Goal: Task Accomplishment & Management: Use online tool/utility

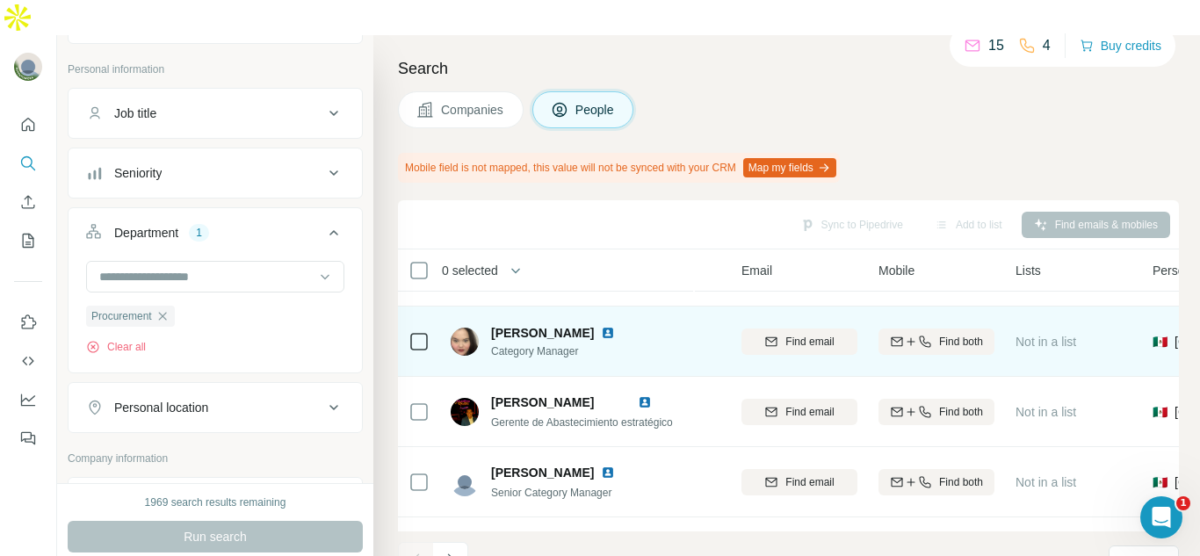
scroll to position [338, 159]
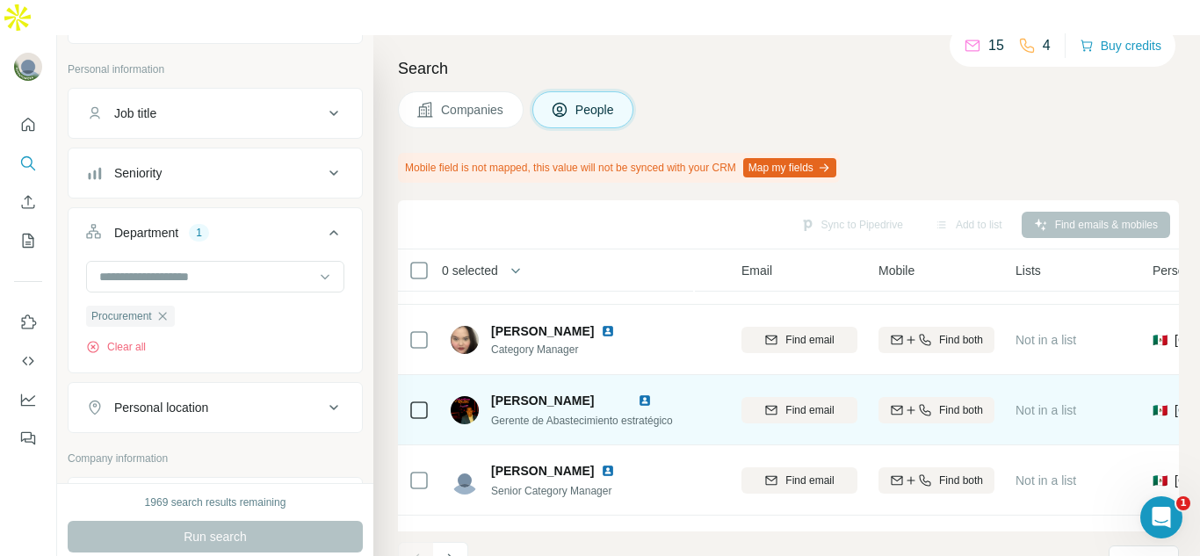
click at [652, 394] on img at bounding box center [645, 401] width 14 height 14
click at [797, 402] on span "Find email" at bounding box center [809, 410] width 48 height 16
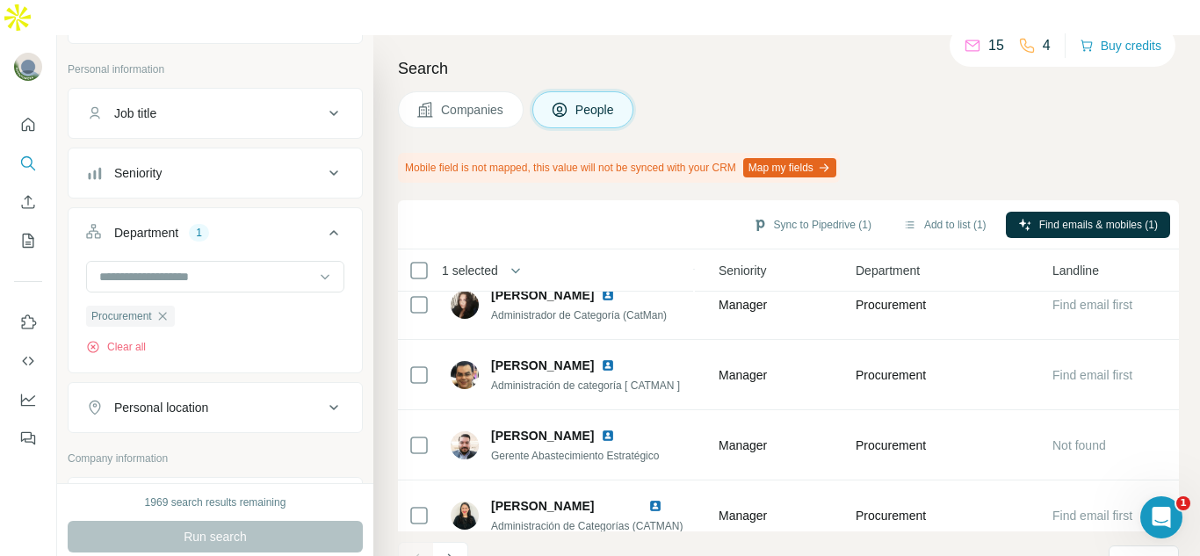
scroll to position [91, 739]
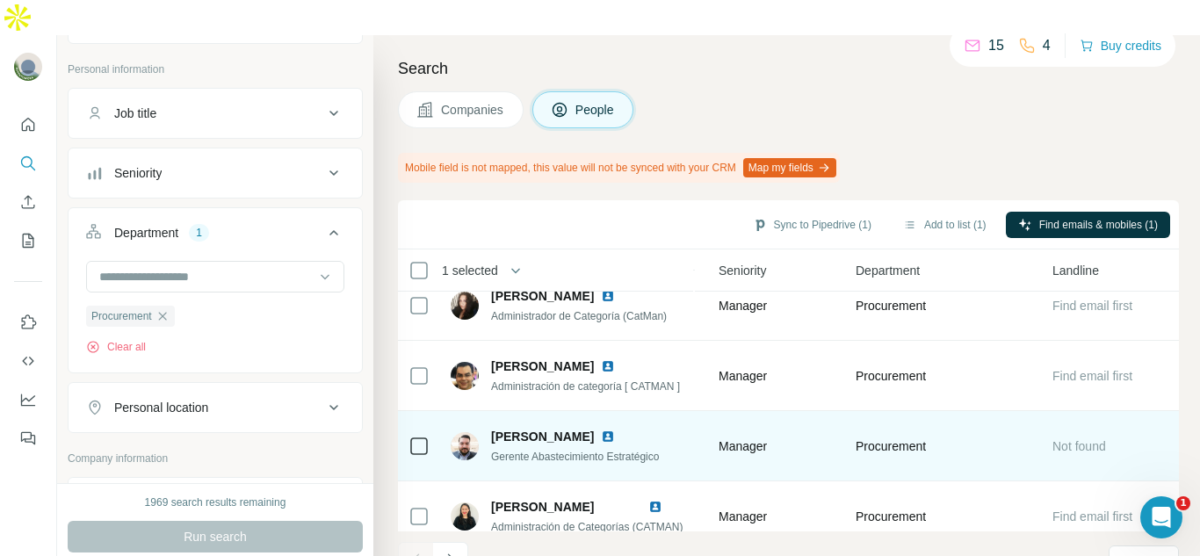
click at [416, 422] on div at bounding box center [418, 446] width 21 height 48
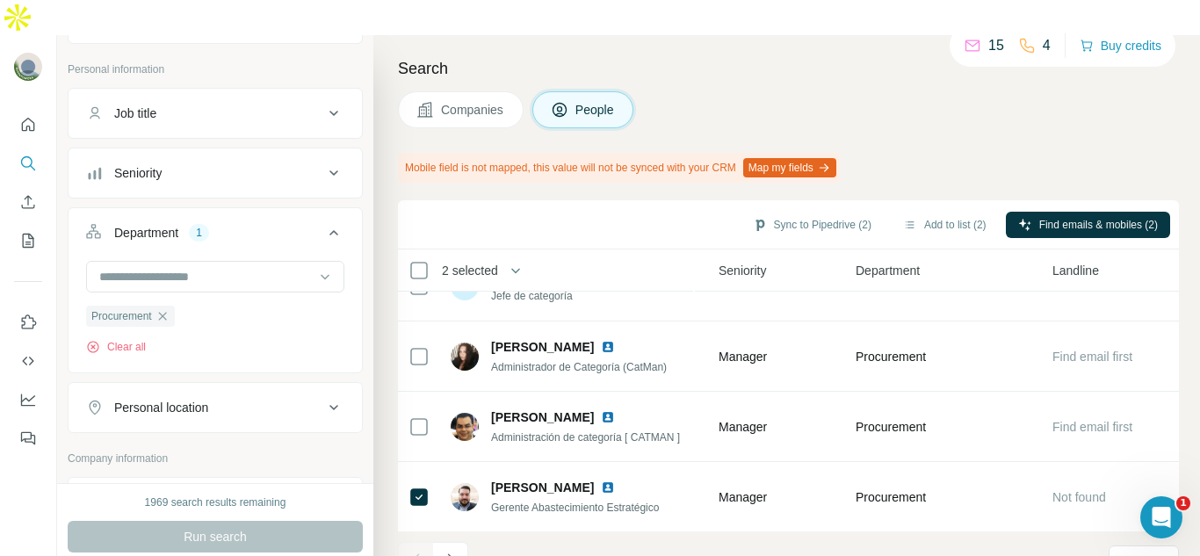
scroll to position [49, 739]
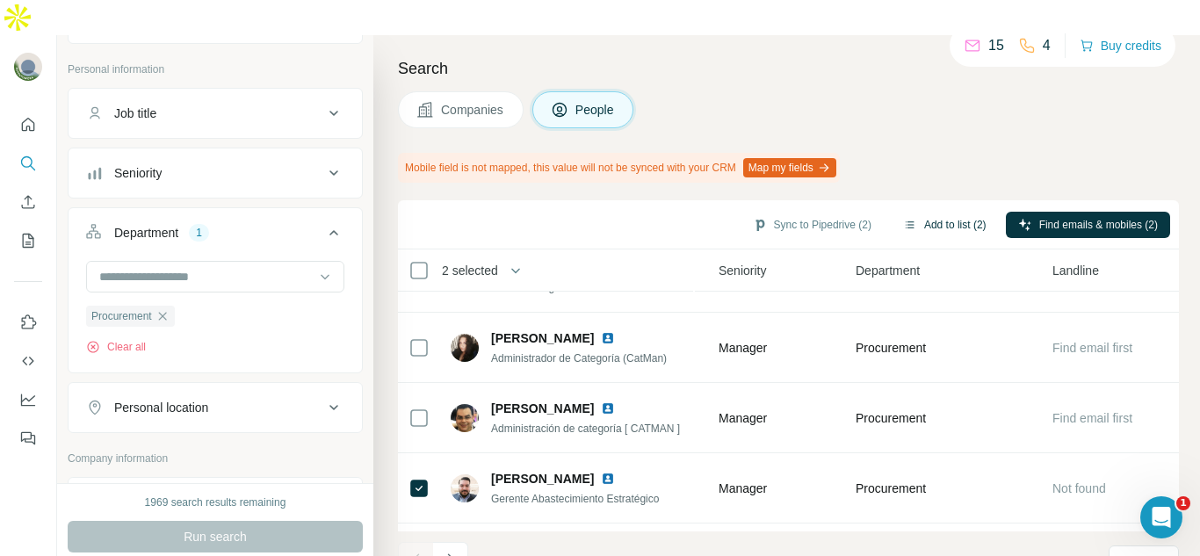
click at [924, 212] on button "Add to list (2)" at bounding box center [945, 225] width 108 height 26
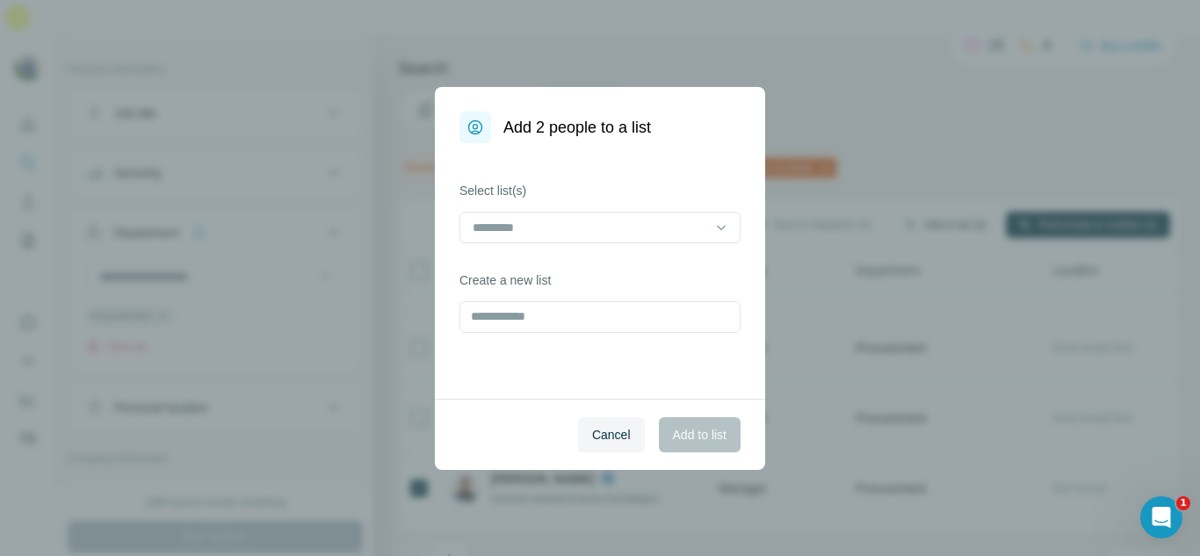
click at [924, 187] on div "Add 2 people to a list Select list(s) Create a new list Cancel Add to list" at bounding box center [600, 278] width 1200 height 556
click at [602, 228] on input at bounding box center [589, 227] width 237 height 19
click at [540, 367] on div "Select list(s) Create a new list" at bounding box center [600, 271] width 330 height 256
click at [540, 336] on div "Select list(s) Create a new list" at bounding box center [600, 271] width 330 height 256
click at [537, 314] on input "text" at bounding box center [599, 317] width 281 height 32
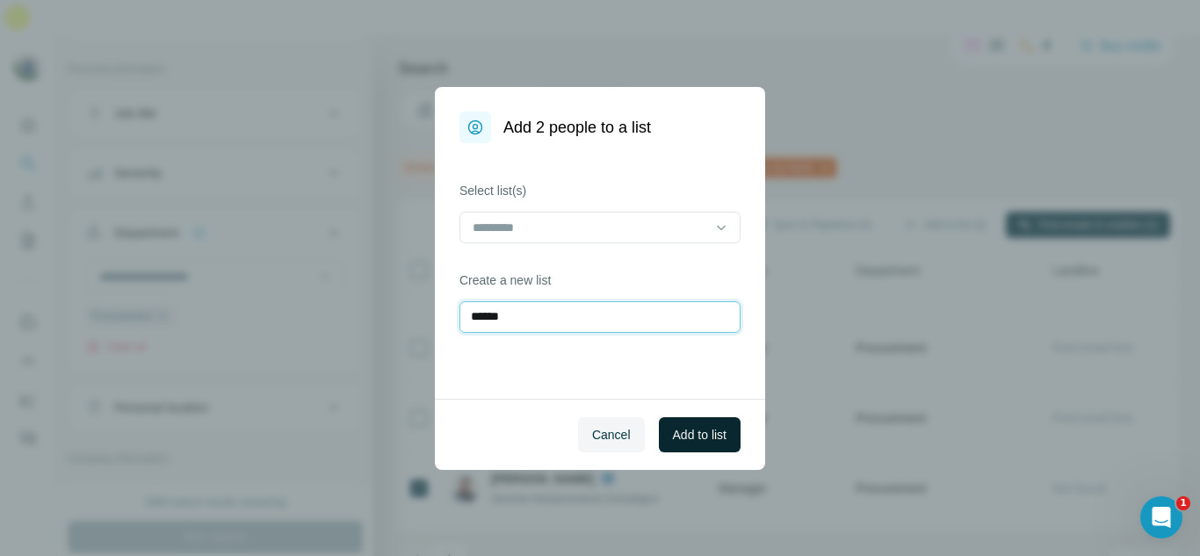
type input "******"
click at [712, 442] on span "Add to list" at bounding box center [700, 435] width 54 height 18
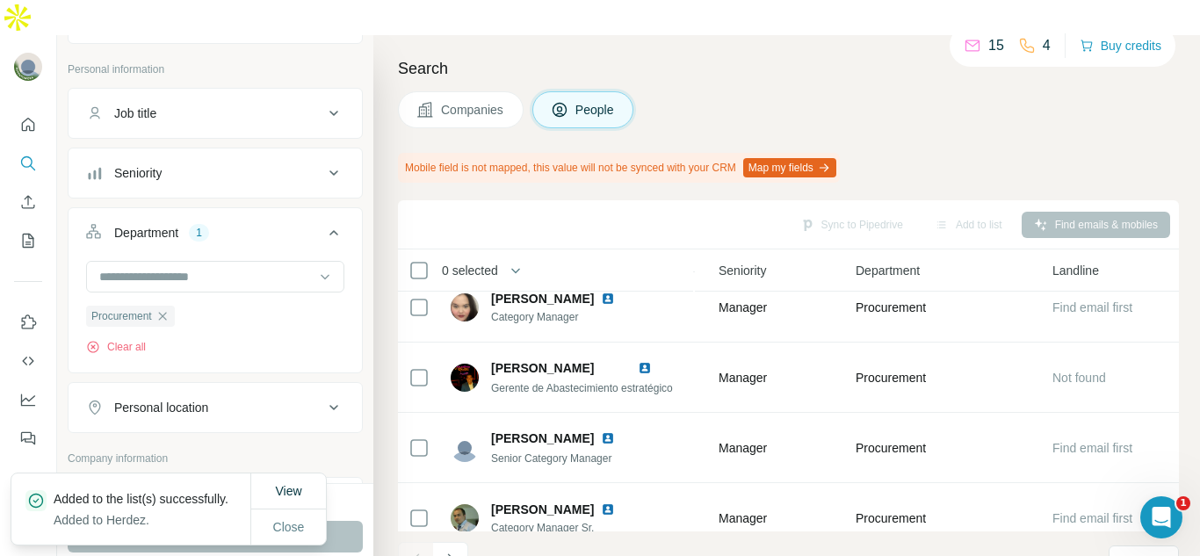
scroll to position [472, 739]
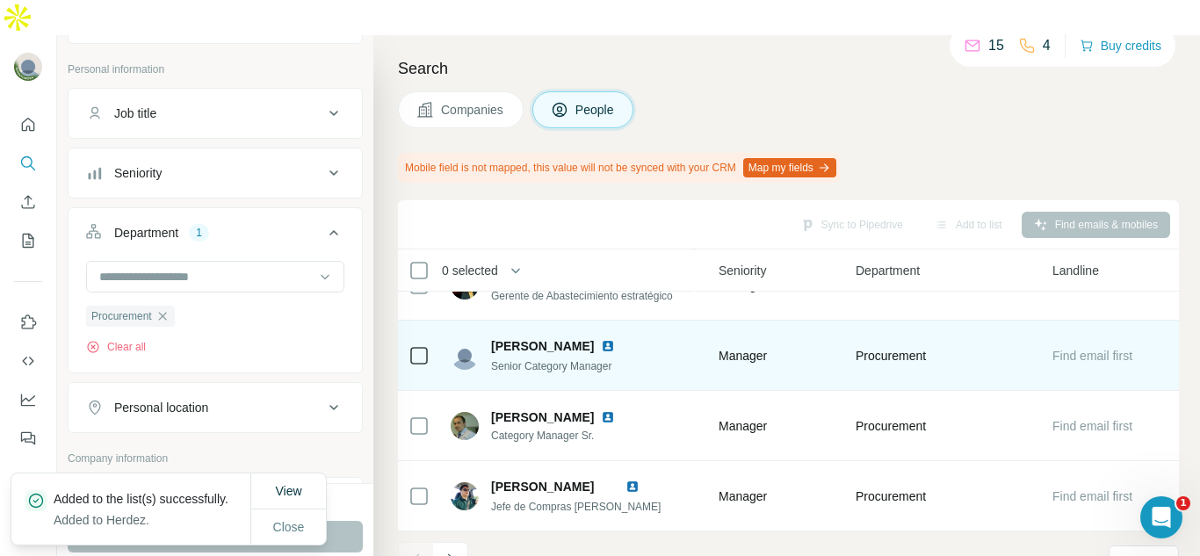
click at [601, 339] on img at bounding box center [608, 346] width 14 height 14
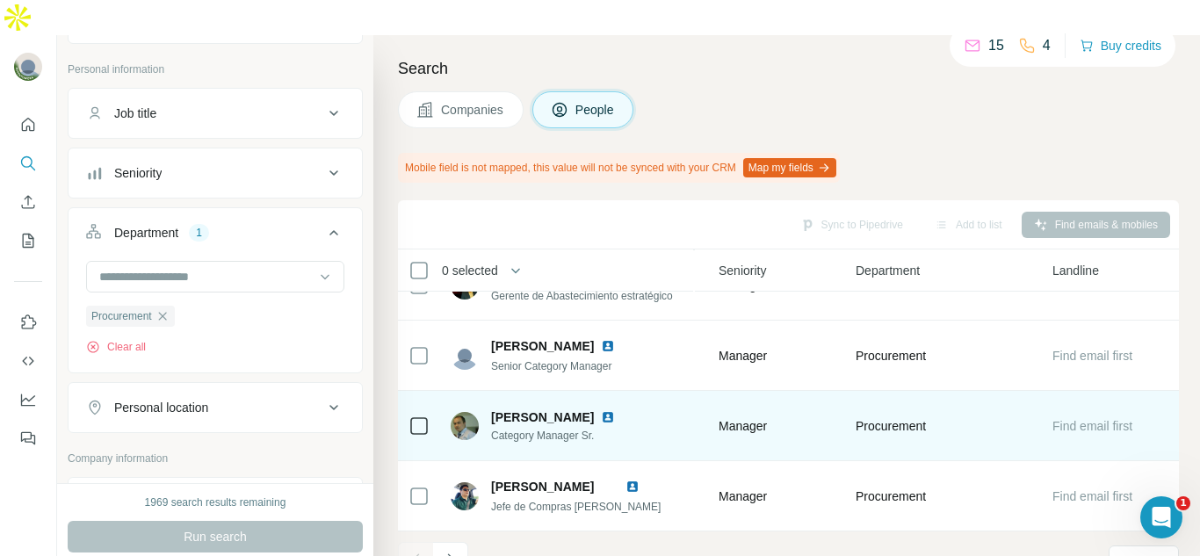
click at [615, 410] on img at bounding box center [608, 417] width 14 height 14
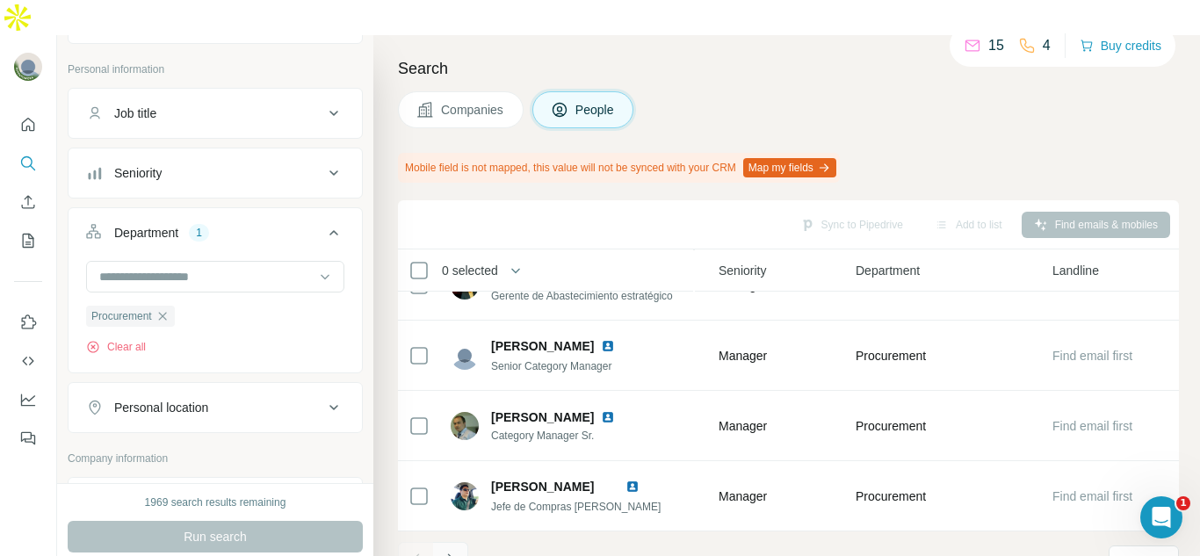
click at [462, 542] on button "Navigate to next page" at bounding box center [450, 559] width 35 height 35
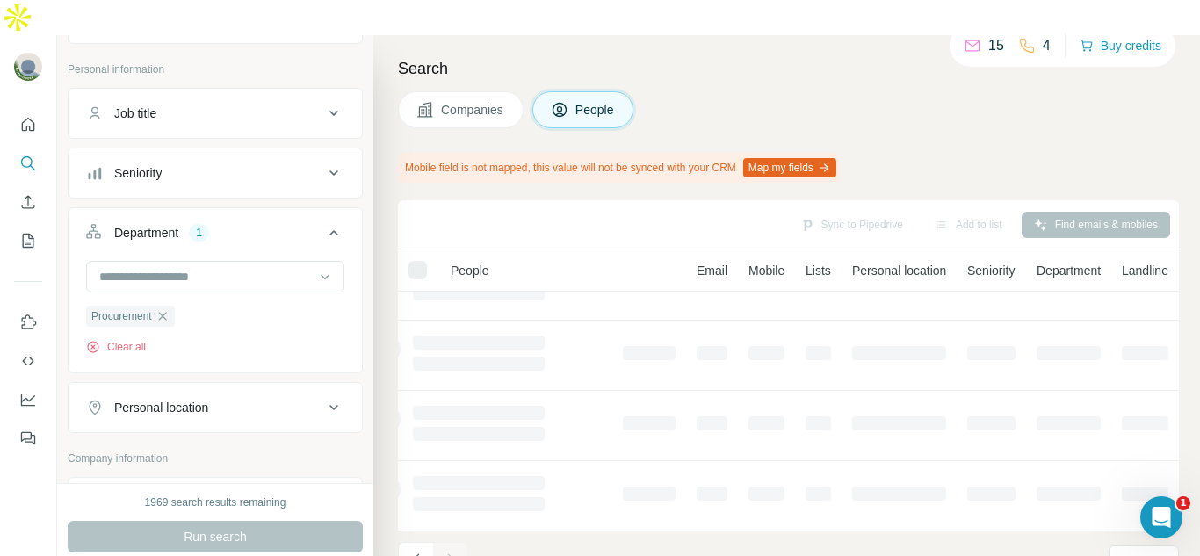
scroll to position [472, 119]
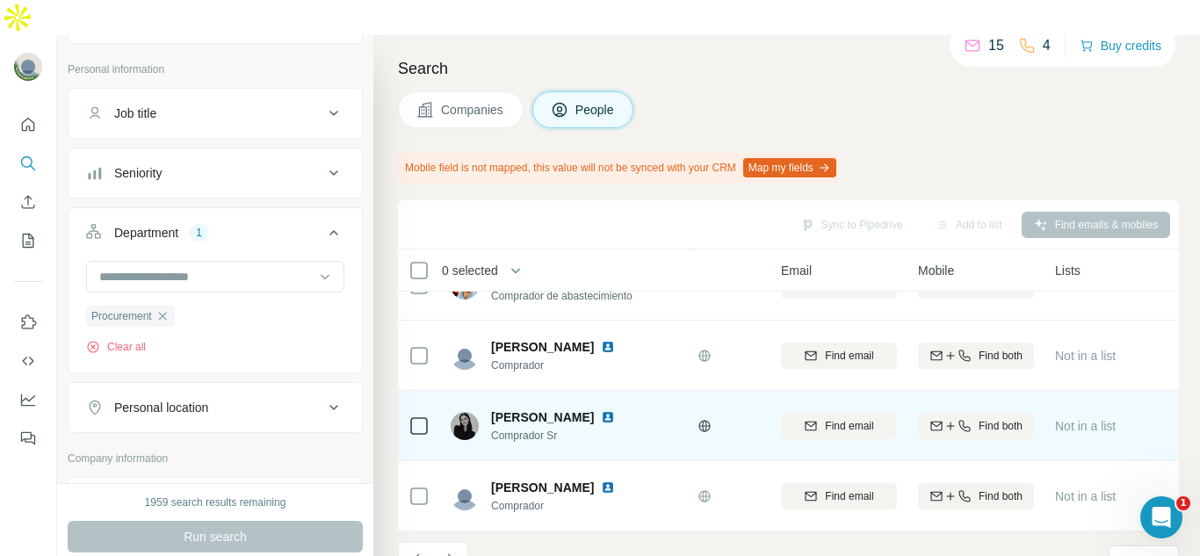
click at [615, 410] on img at bounding box center [608, 417] width 14 height 14
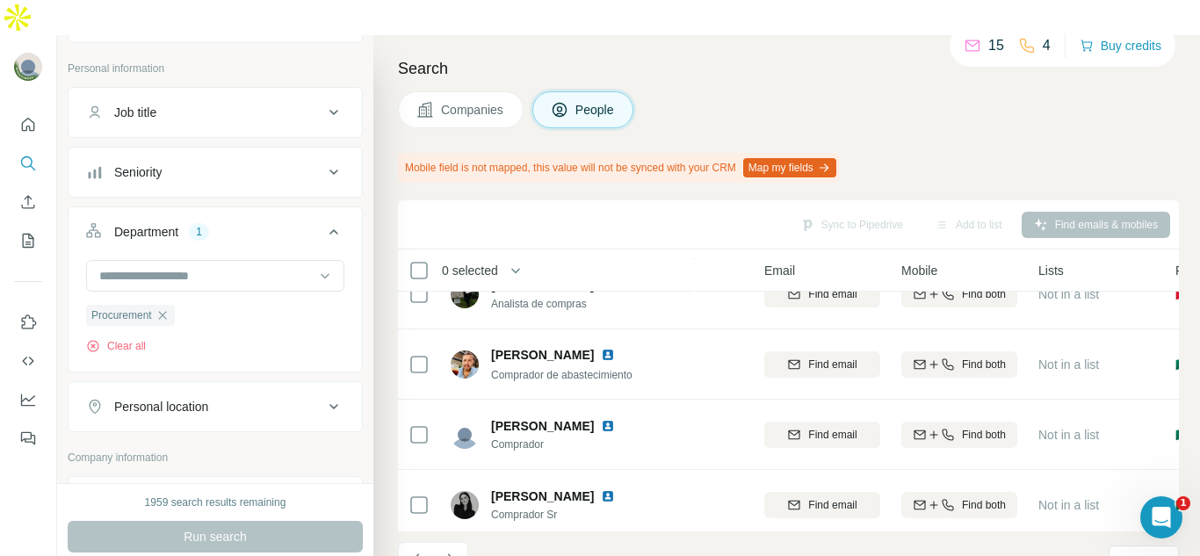
scroll to position [472, 136]
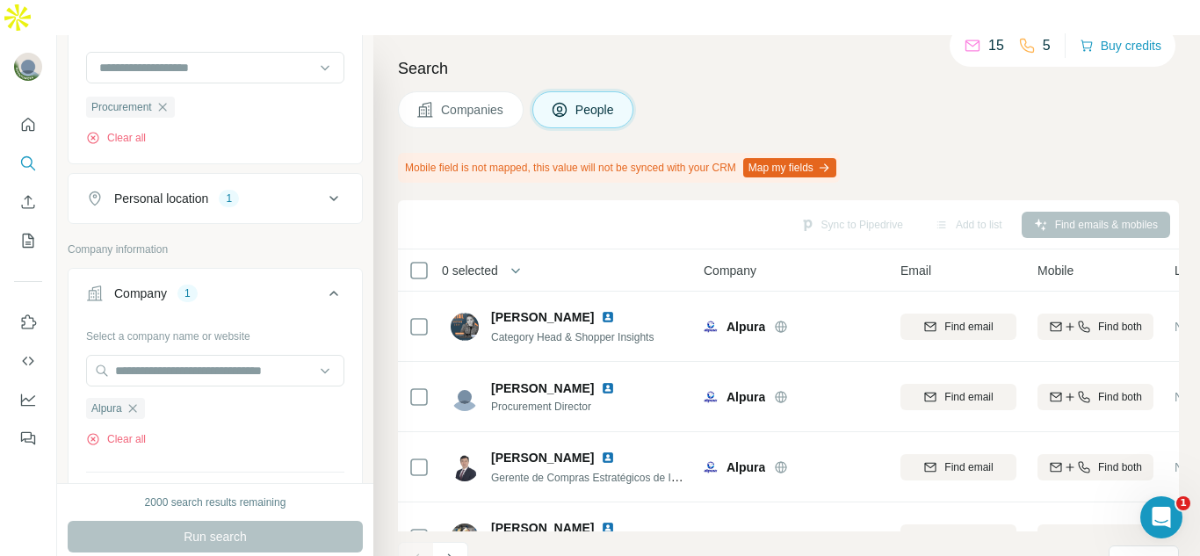
scroll to position [300, 0]
click at [24, 116] on icon "Quick start" at bounding box center [28, 125] width 18 height 18
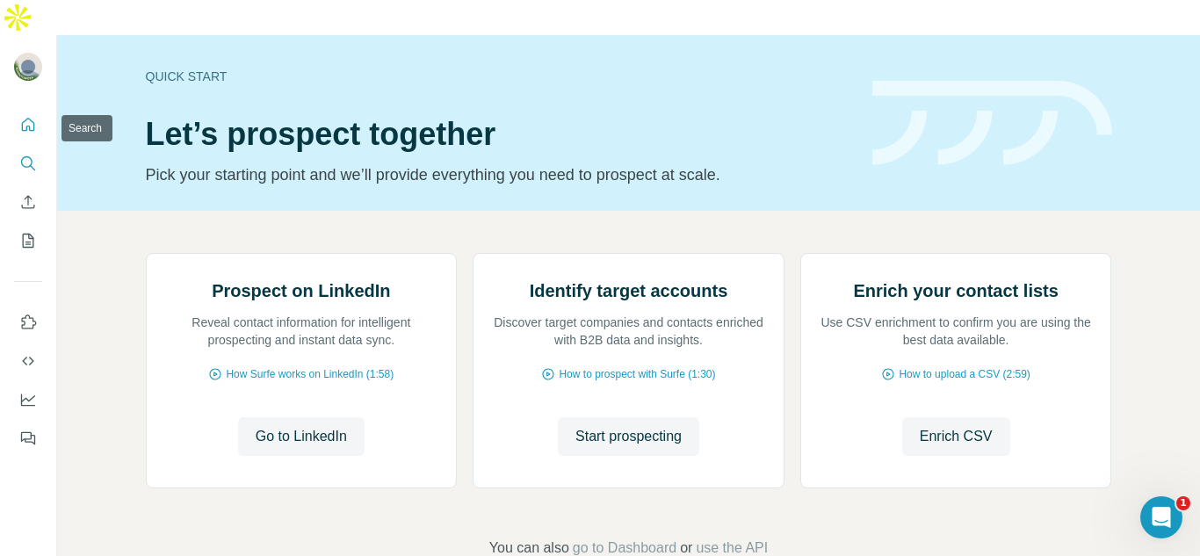
click at [28, 155] on icon "Search" at bounding box center [28, 164] width 18 height 18
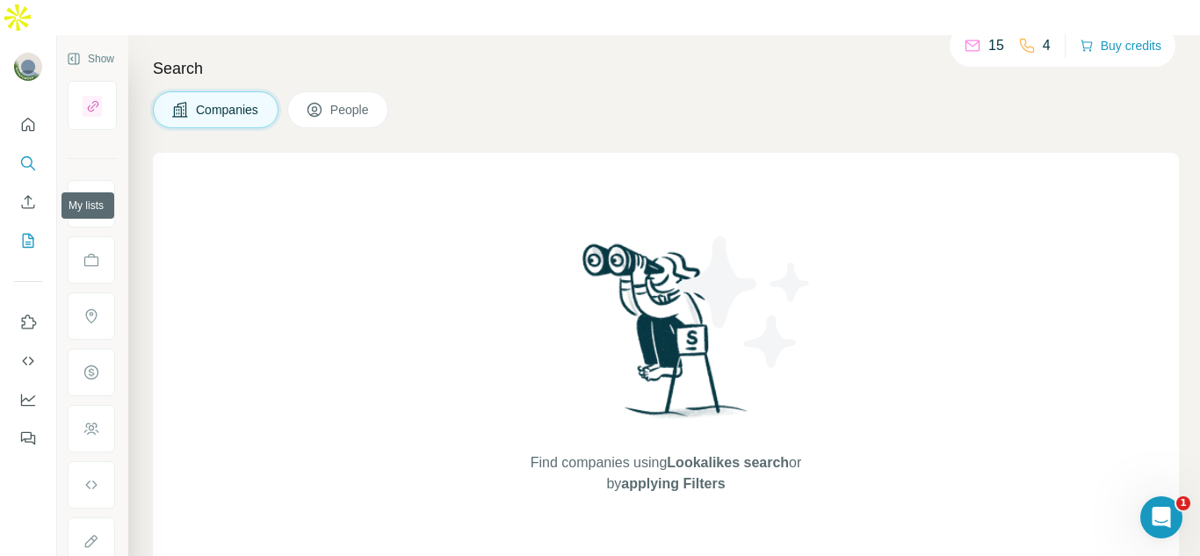
click at [31, 225] on button "My lists" at bounding box center [28, 241] width 28 height 32
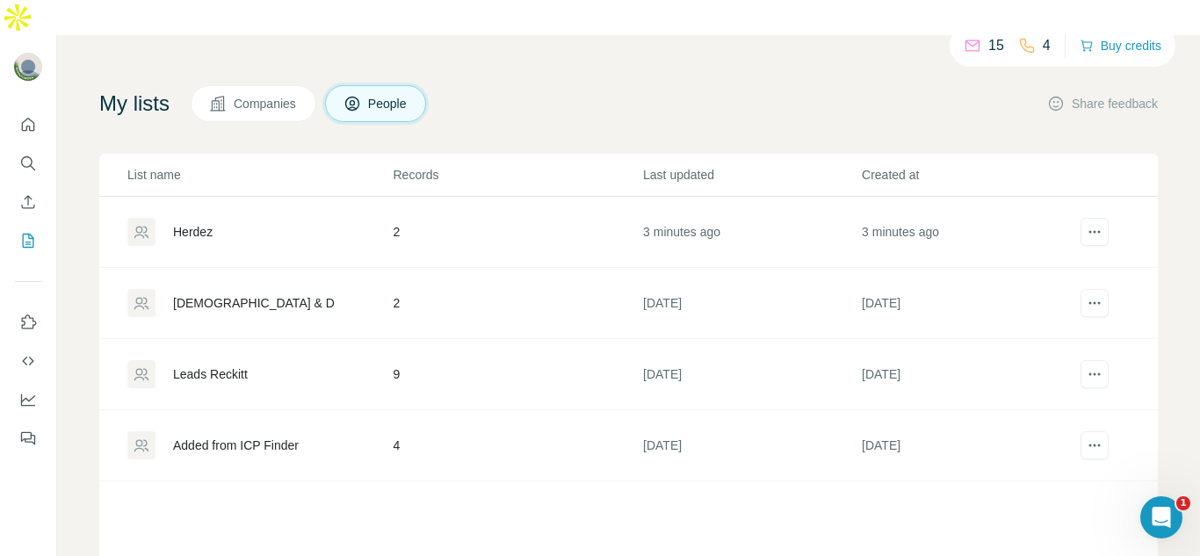
scroll to position [59, 0]
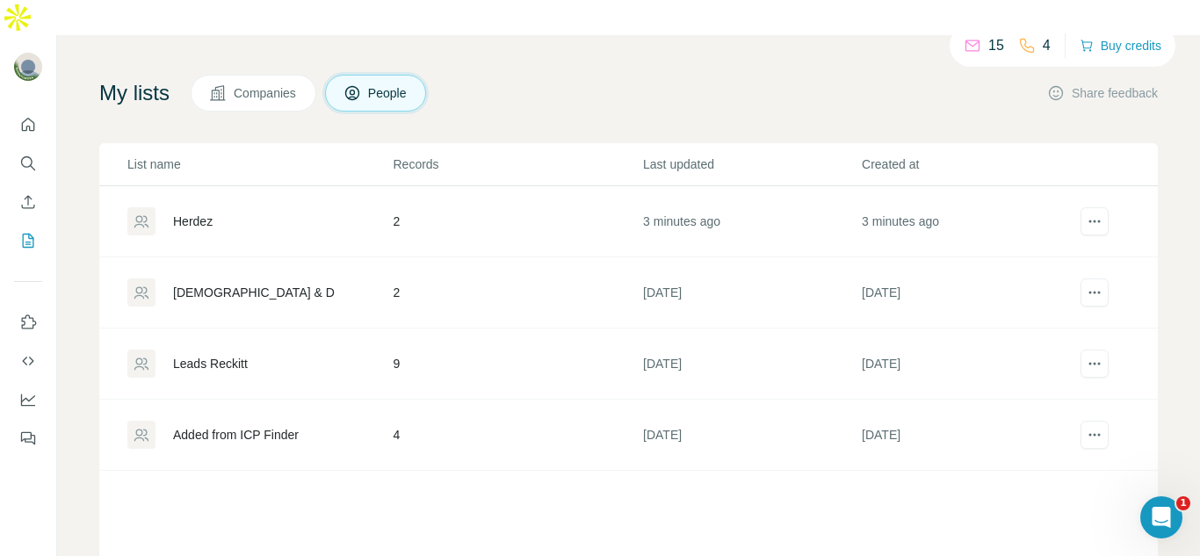
click at [280, 278] on div "[DEMOGRAPHIC_DATA] & D" at bounding box center [259, 292] width 264 height 28
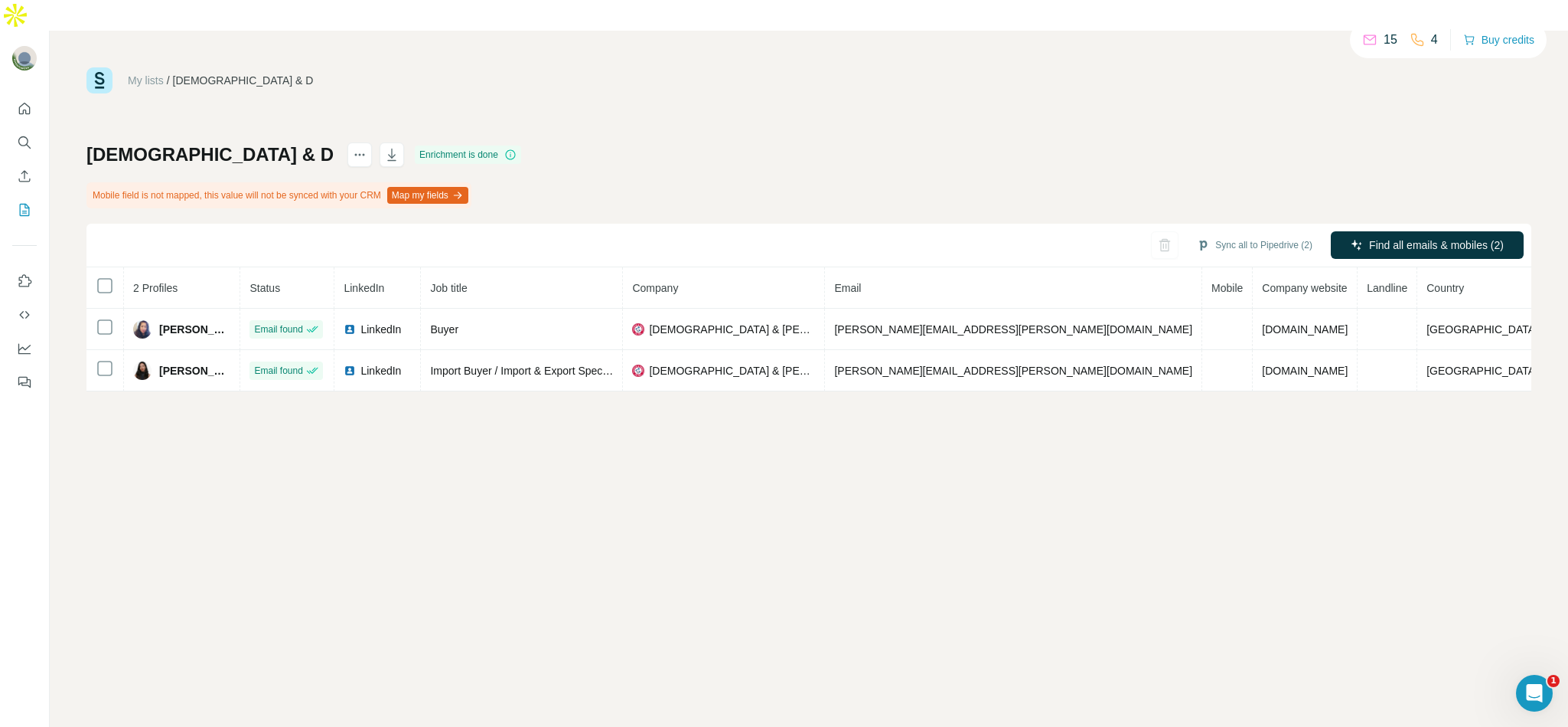
drag, startPoint x: 1029, startPoint y: 0, endPoint x: 443, endPoint y: 525, distance: 786.8
click at [443, 484] on div "My lists / Church & D 15 4 Buy credits Church & D Enrichment is done Mobile fie…" at bounding box center [808, 394] width 1518 height 727
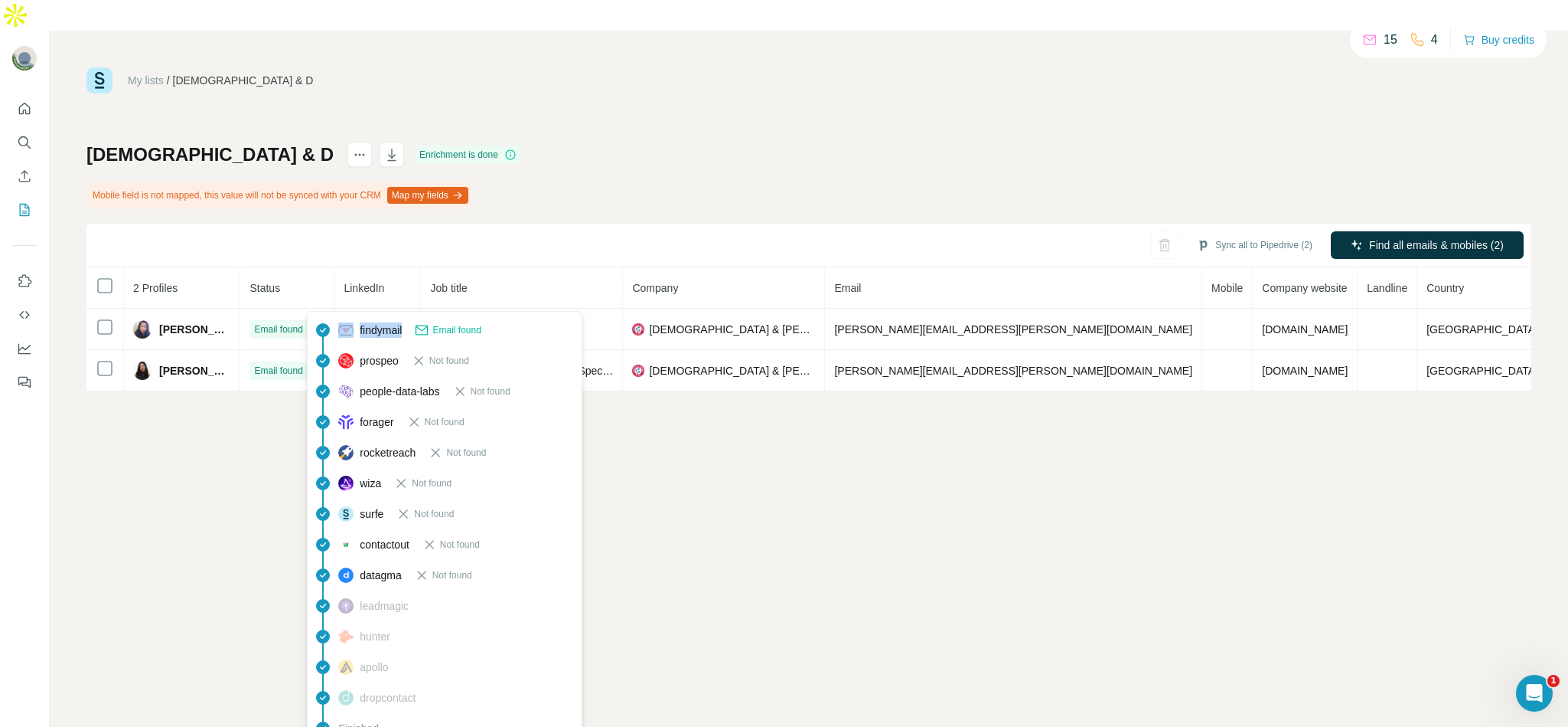
drag, startPoint x: 409, startPoint y: 333, endPoint x: 349, endPoint y: 326, distance: 60.4
click at [349, 326] on div "findymail Email found" at bounding box center [409, 330] width 143 height 16
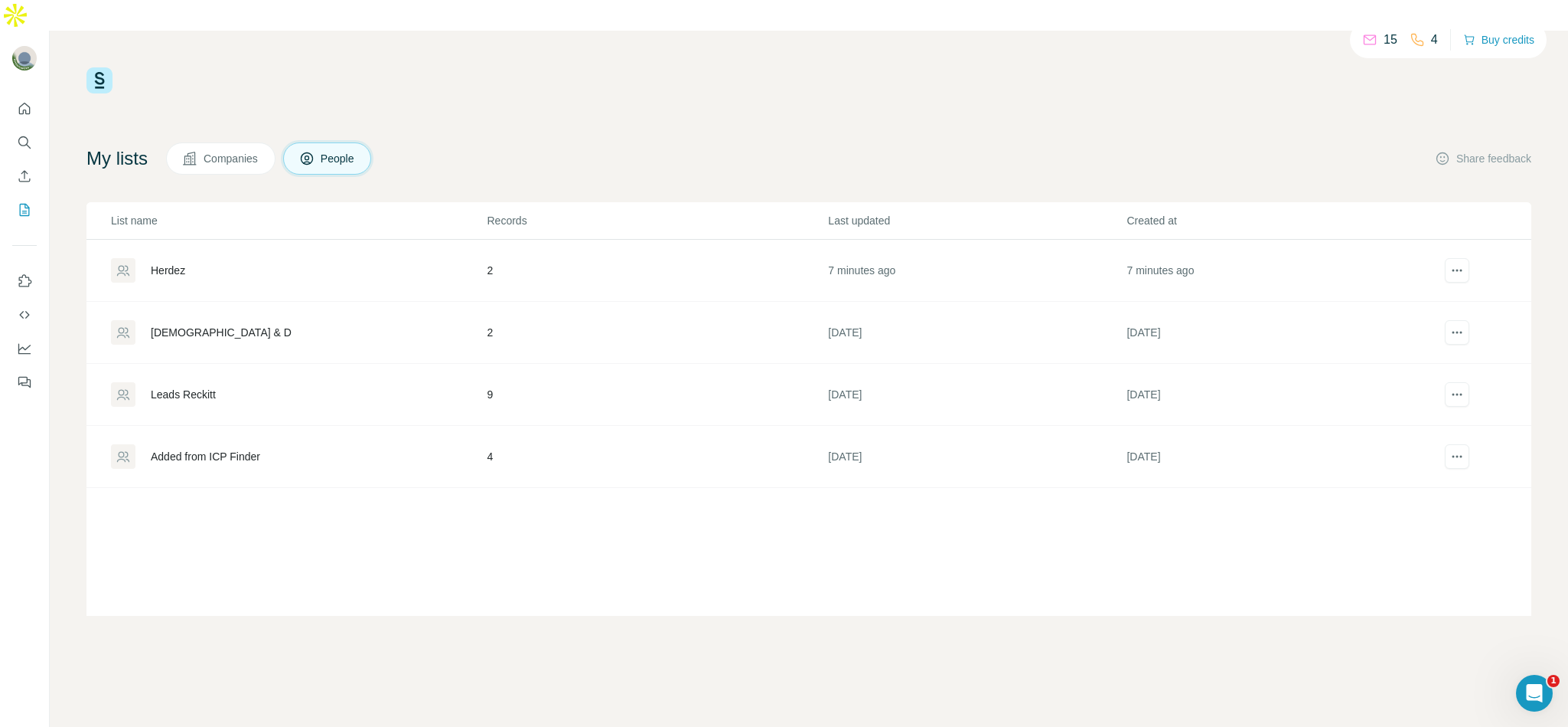
click at [205, 258] on div "Herdez" at bounding box center [298, 270] width 375 height 24
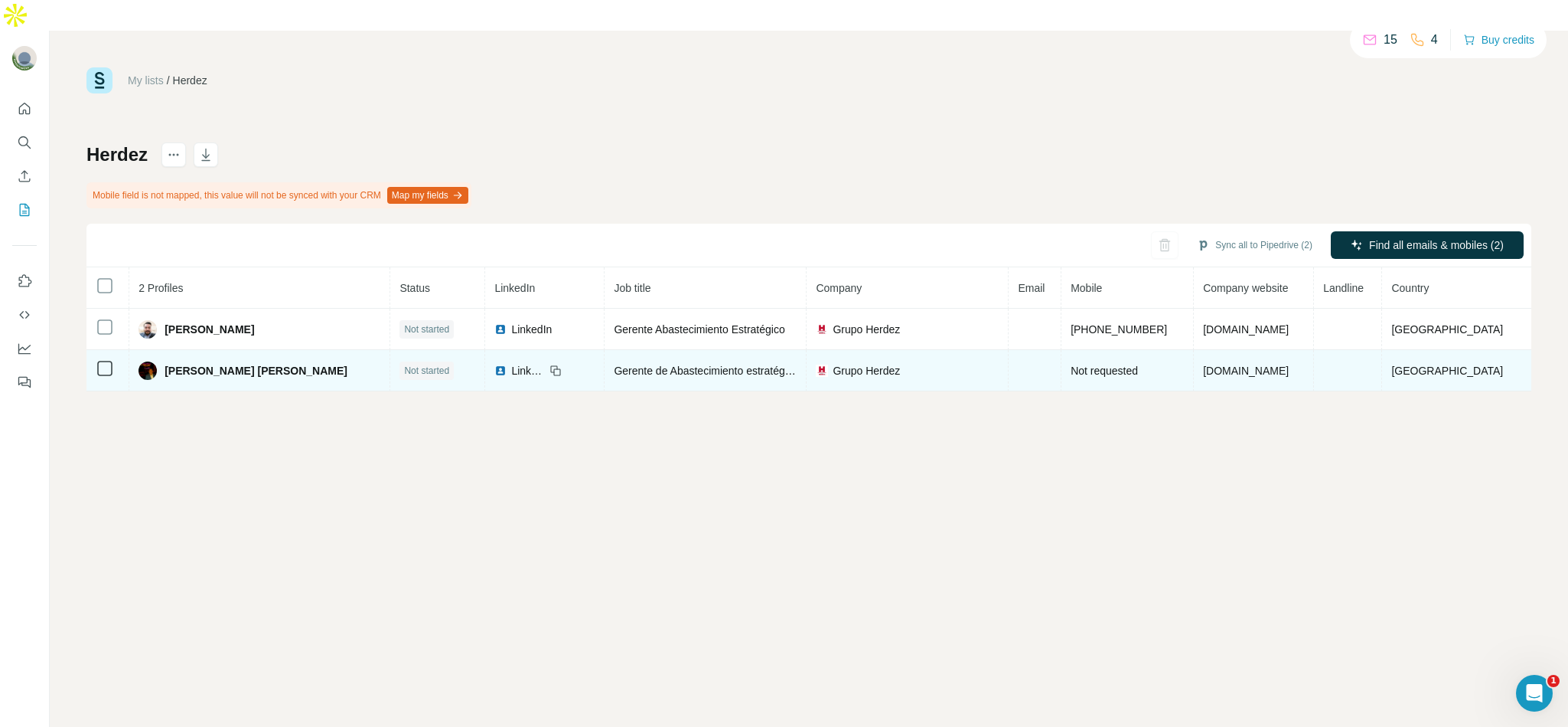
click at [499, 350] on td "LinkedIn" at bounding box center [544, 370] width 119 height 41
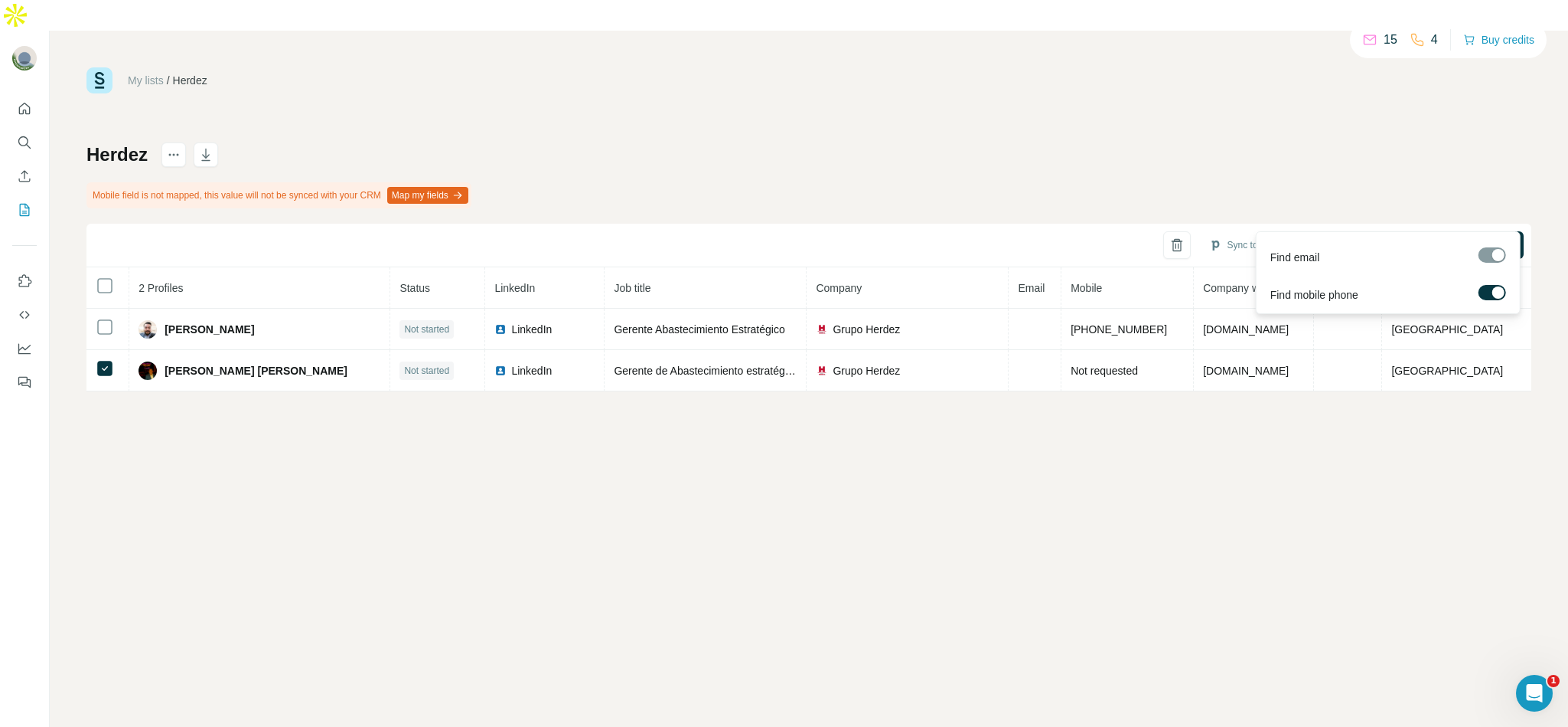
click at [1044, 292] on div at bounding box center [1498, 293] width 12 height 12
click at [1044, 292] on label at bounding box center [1492, 293] width 28 height 16
click at [1044, 437] on div "My lists / Herdez 15 4 Buy credits Herdez Mobile field is not mapped, this valu…" at bounding box center [808, 394] width 1518 height 727
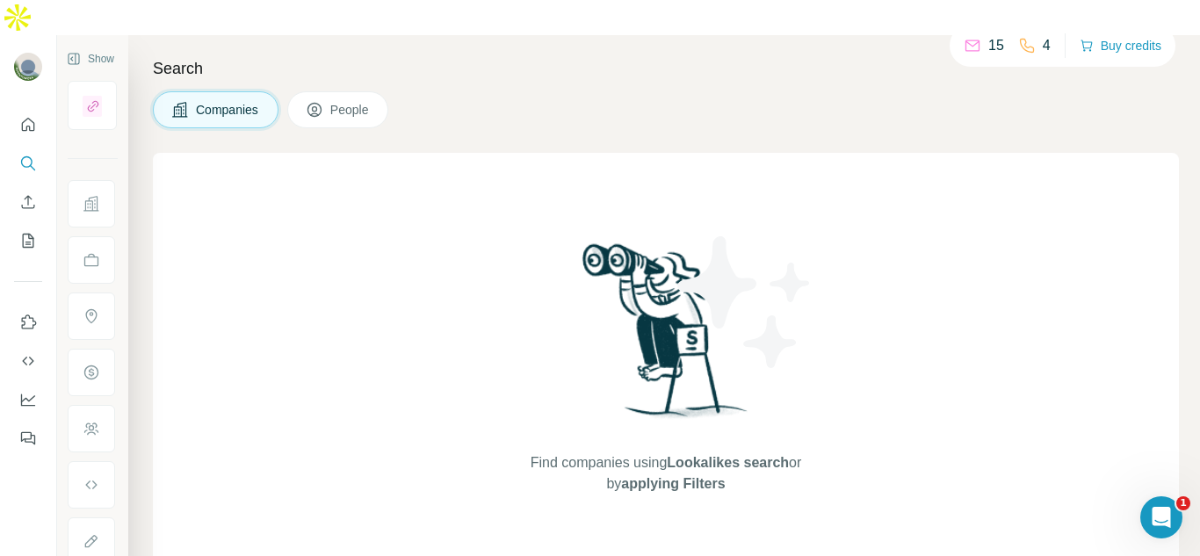
drag, startPoint x: 1745, startPoint y: 0, endPoint x: 850, endPoint y: 224, distance: 921.9
click at [850, 224] on div "Find companies using Lookalikes search or by applying Filters" at bounding box center [666, 367] width 1026 height 428
click at [36, 109] on button "Quick start" at bounding box center [28, 125] width 28 height 32
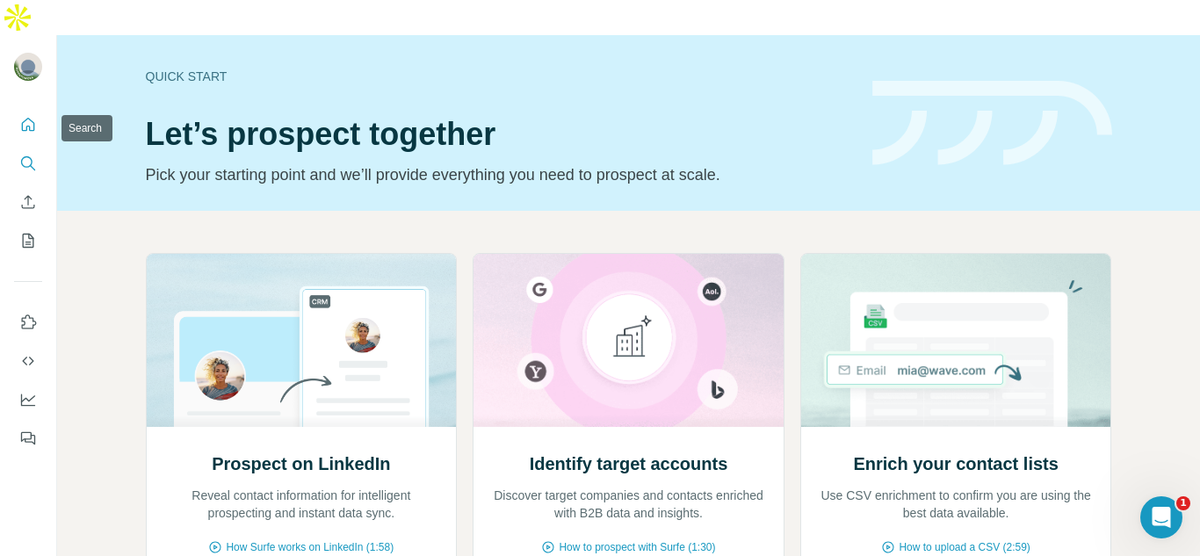
click at [25, 155] on icon "Search" at bounding box center [28, 164] width 18 height 18
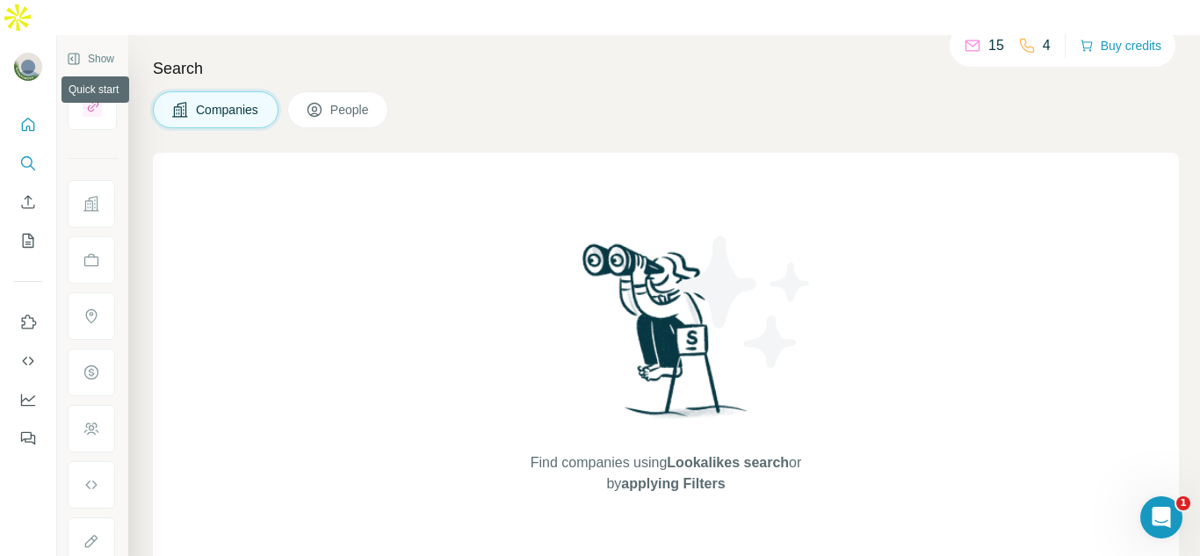
click at [40, 109] on button "Quick start" at bounding box center [28, 125] width 28 height 32
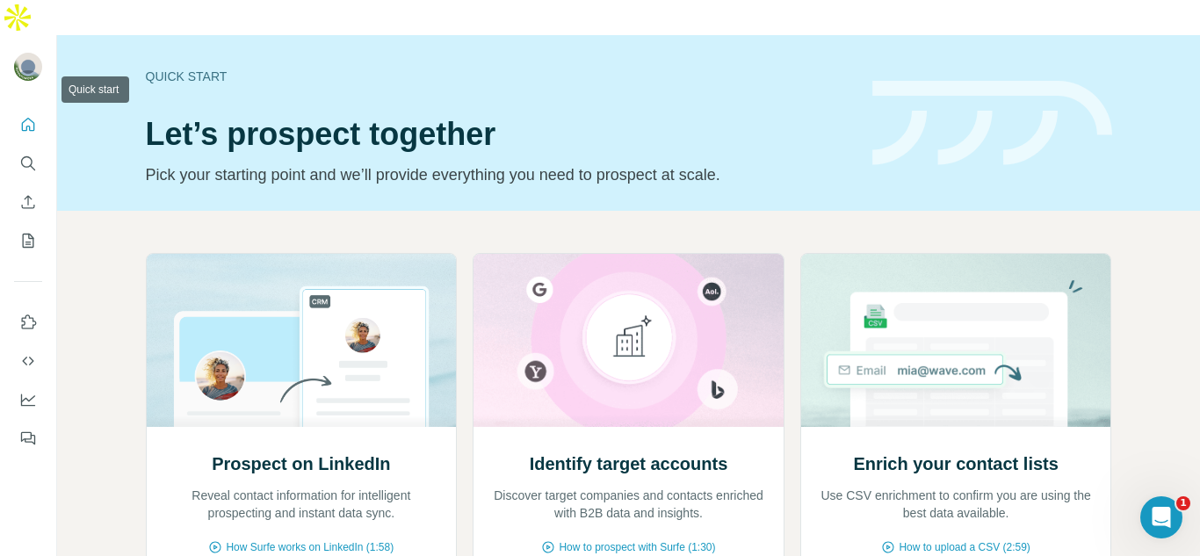
click at [36, 116] on icon "Quick start" at bounding box center [28, 125] width 18 height 18
